Goal: Use online tool/utility: Utilize a website feature to perform a specific function

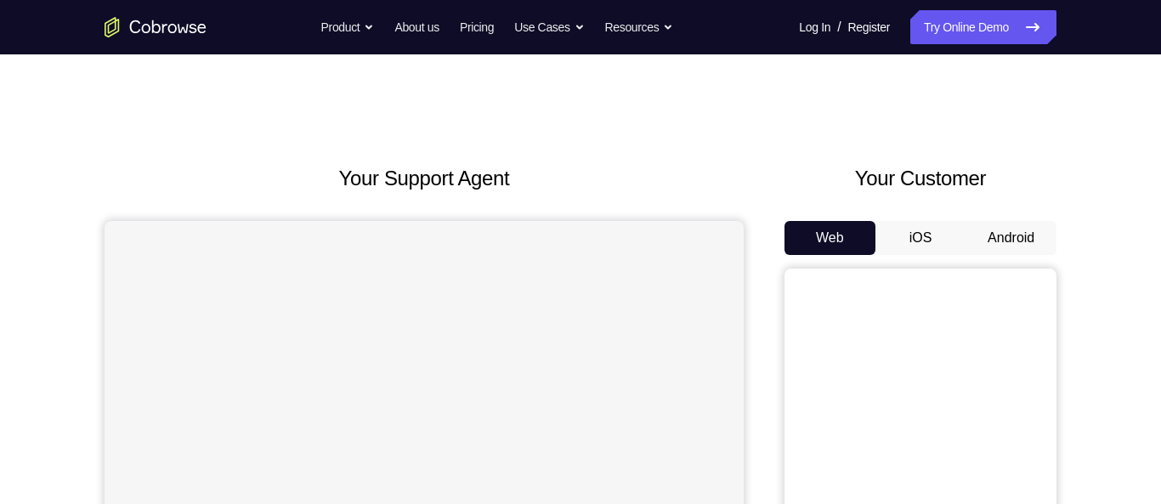
click at [1034, 244] on button "Android" at bounding box center [1011, 238] width 91 height 34
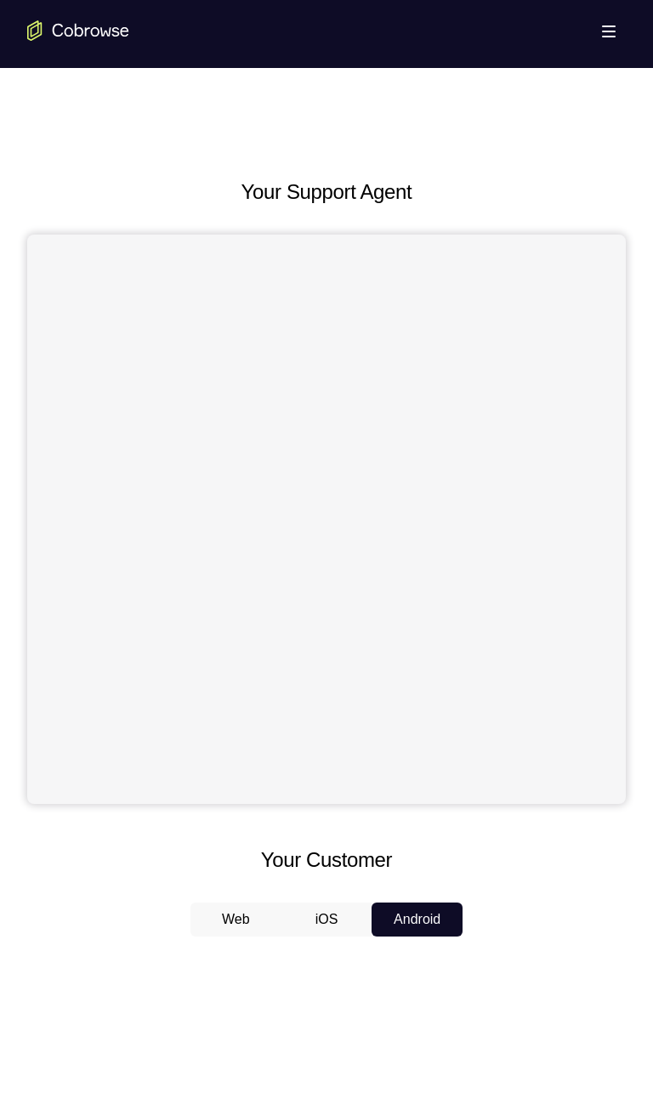
click at [394, 79] on div "Your Support Agent Your Customer Web iOS Android Next Steps We’d be happy to gi…" at bounding box center [326, 974] width 653 height 1813
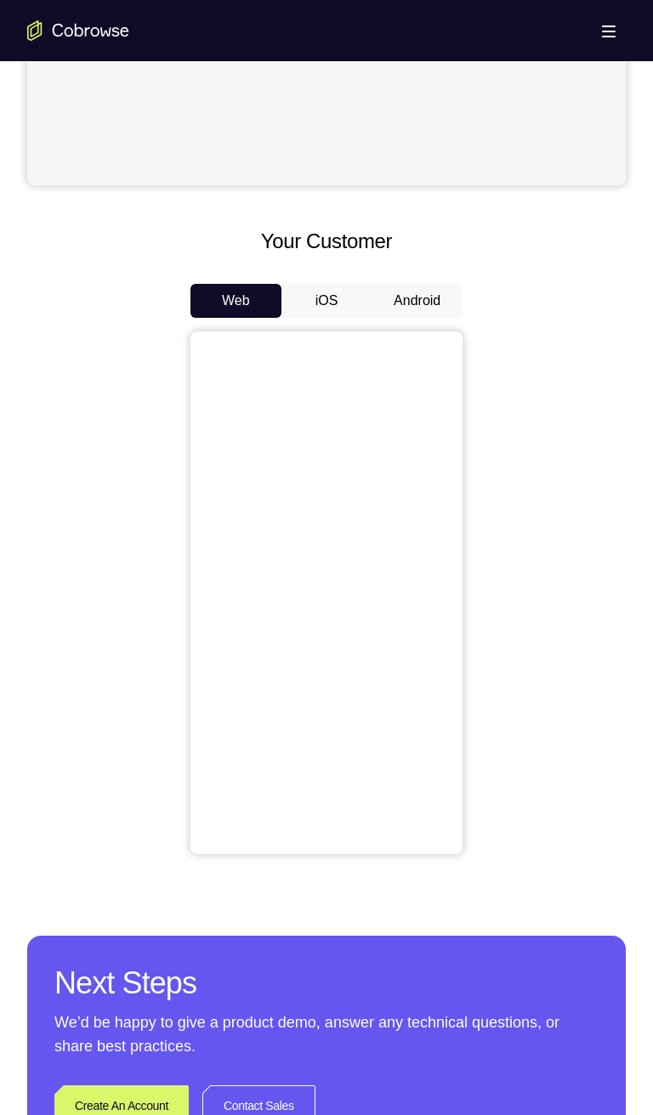
scroll to position [621, 0]
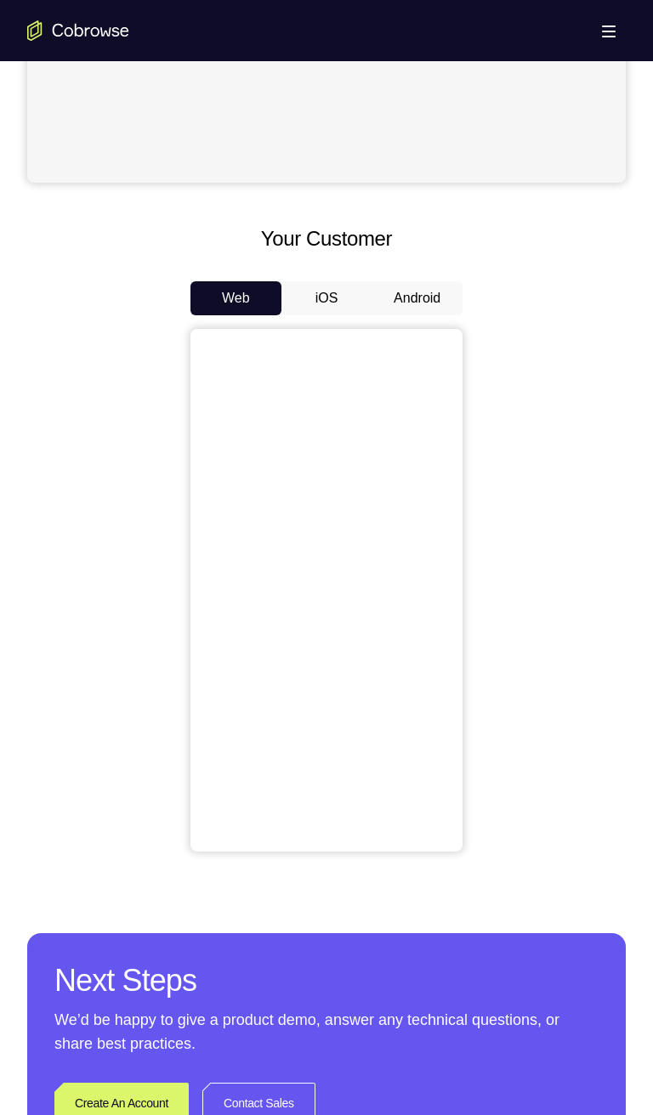
click at [416, 300] on button "Android" at bounding box center [416, 298] width 91 height 34
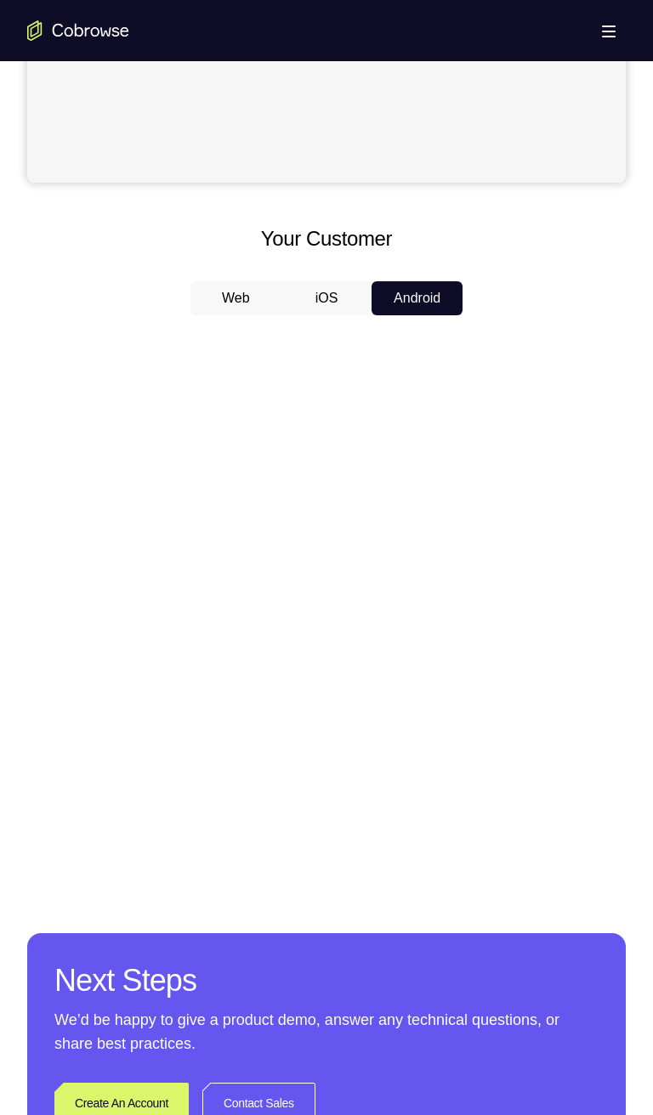
click at [332, 298] on button "iOS" at bounding box center [326, 298] width 91 height 34
click at [411, 292] on button "Android" at bounding box center [416, 298] width 91 height 34
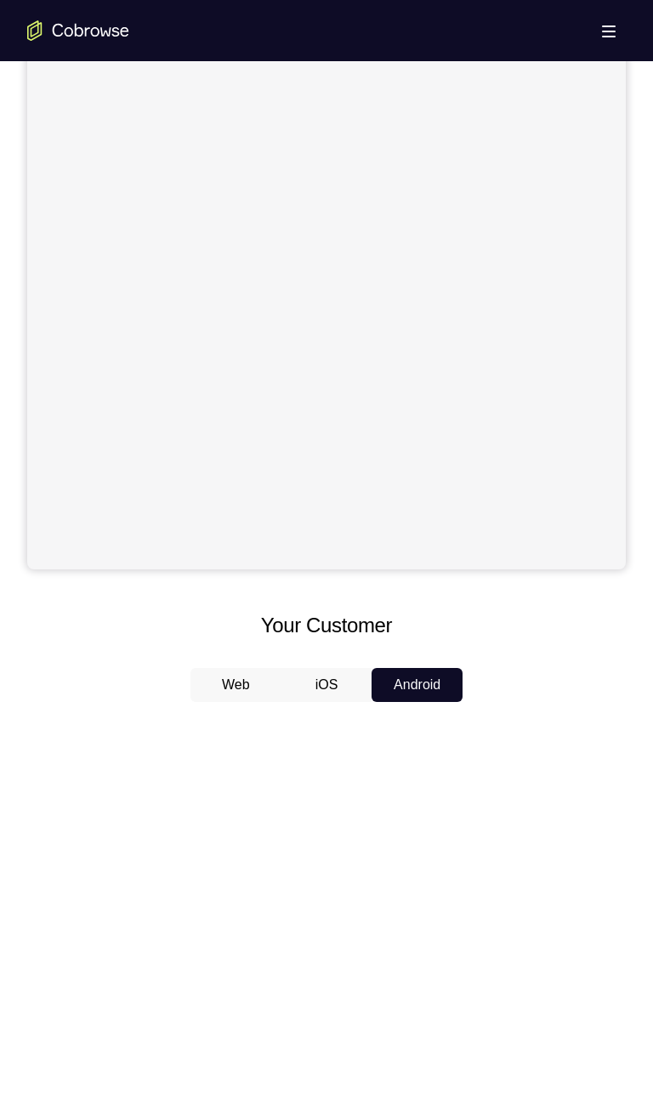
scroll to position [234, 0]
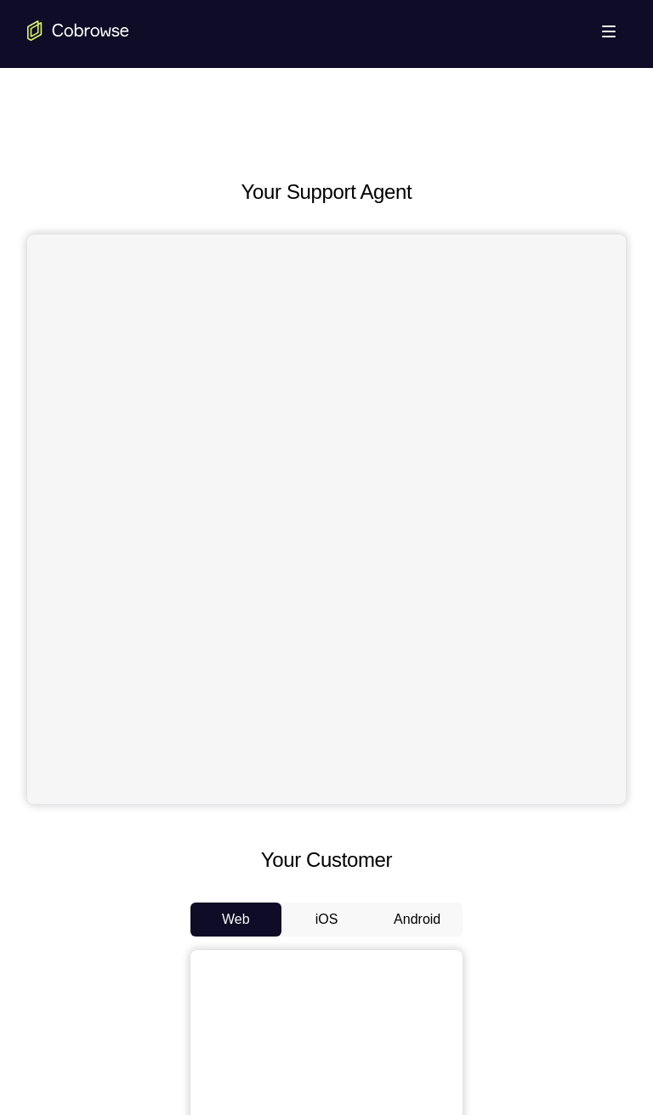
scroll to position [613, 0]
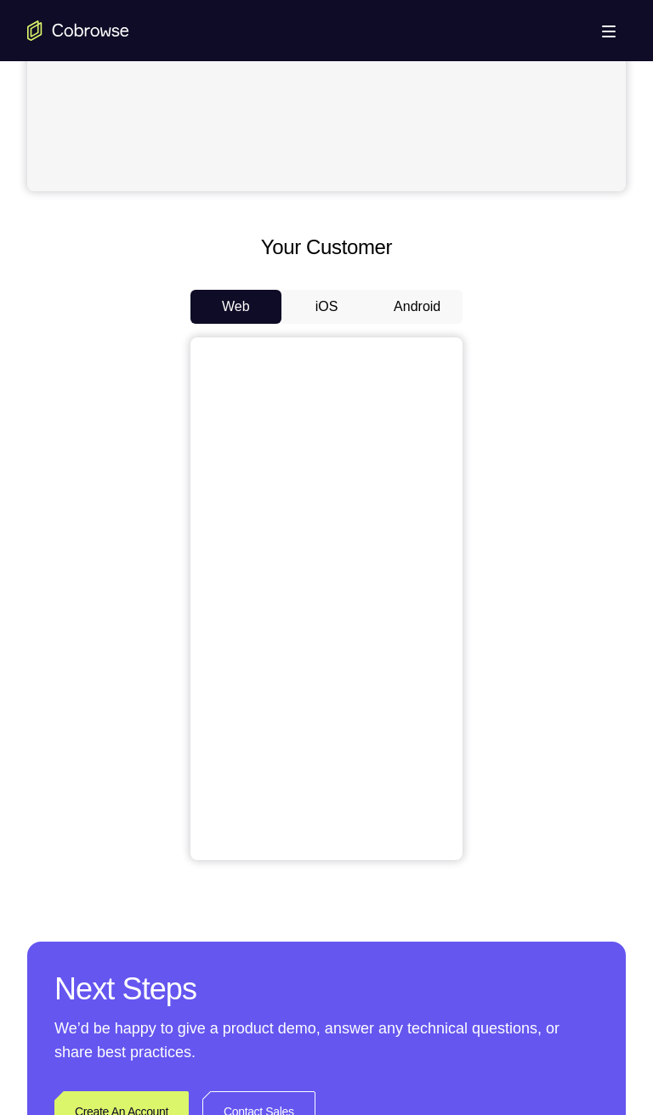
click at [414, 309] on button "Android" at bounding box center [416, 307] width 91 height 34
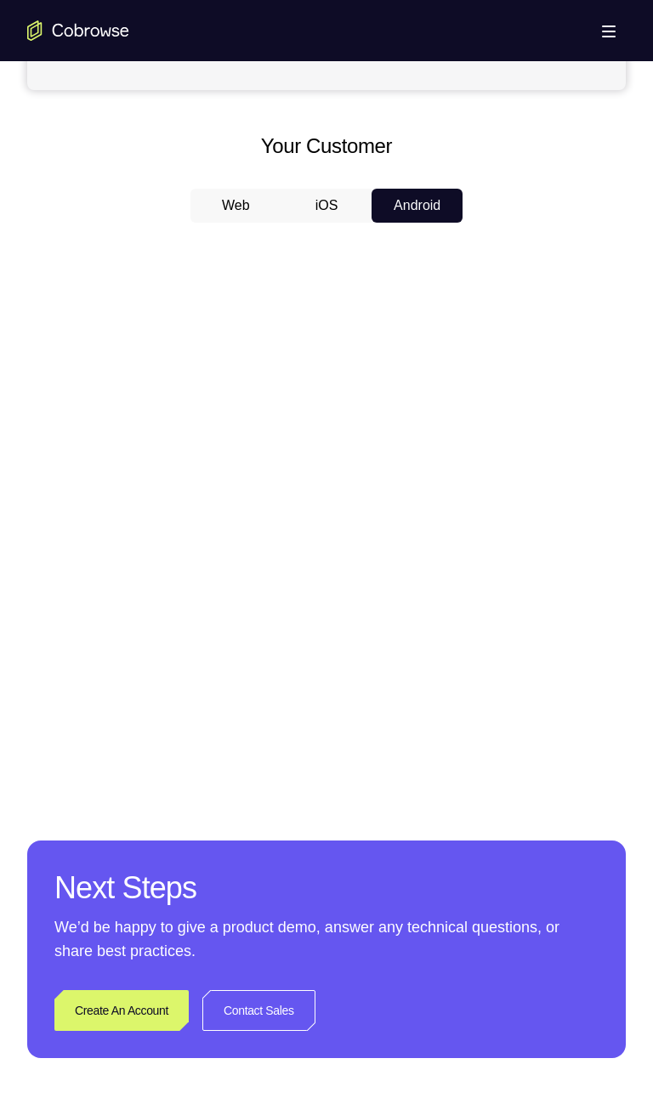
scroll to position [710, 0]
